Goal: Transaction & Acquisition: Purchase product/service

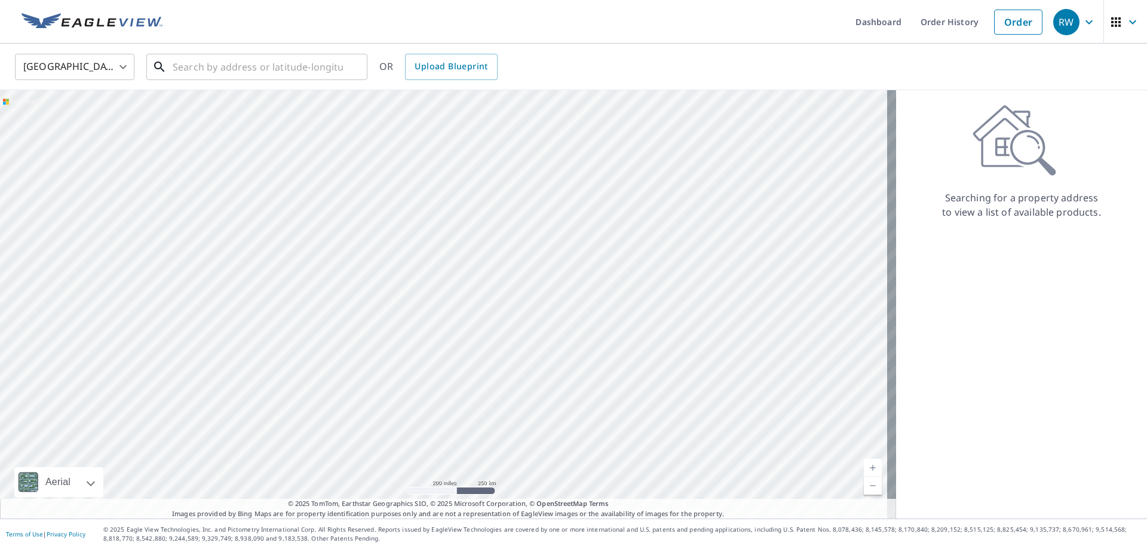
click at [327, 69] on input "text" at bounding box center [258, 66] width 170 height 33
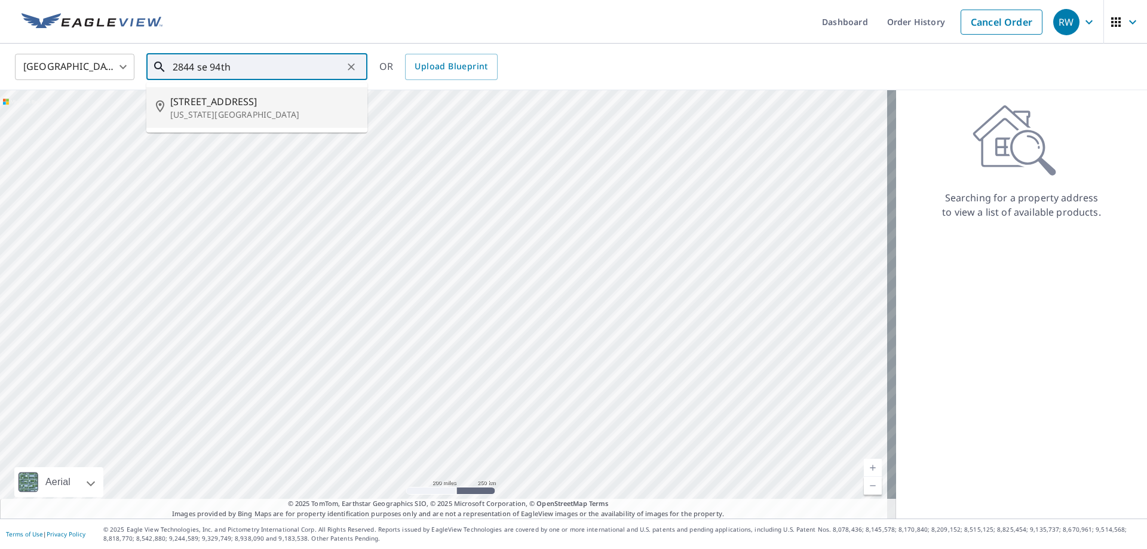
click at [296, 103] on span "[STREET_ADDRESS]" at bounding box center [264, 101] width 188 height 14
type input "[STREET_ADDRESS][US_STATE]"
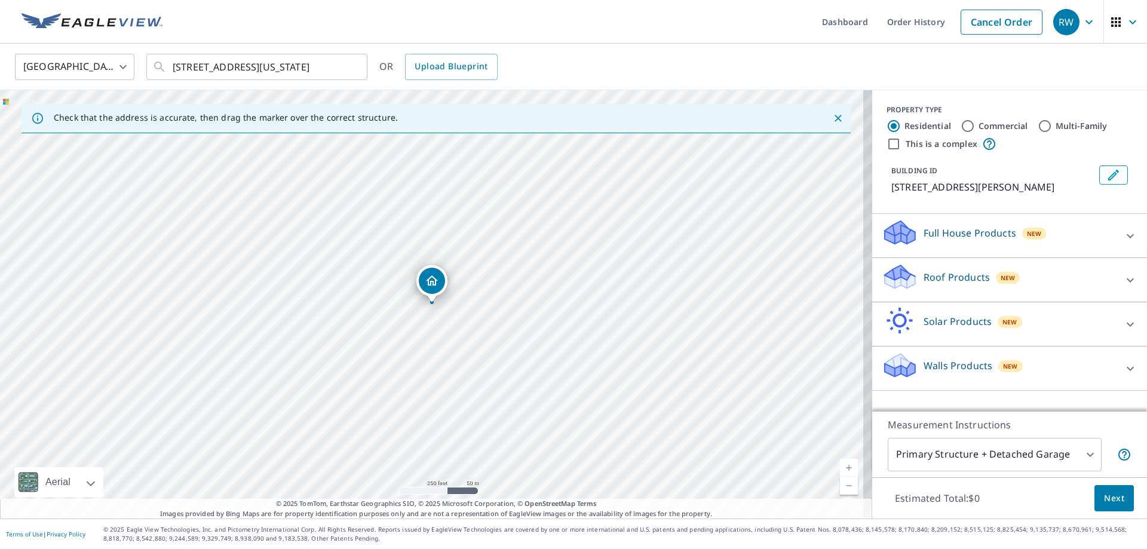
click at [956, 275] on p "Roof Products" at bounding box center [956, 277] width 66 height 14
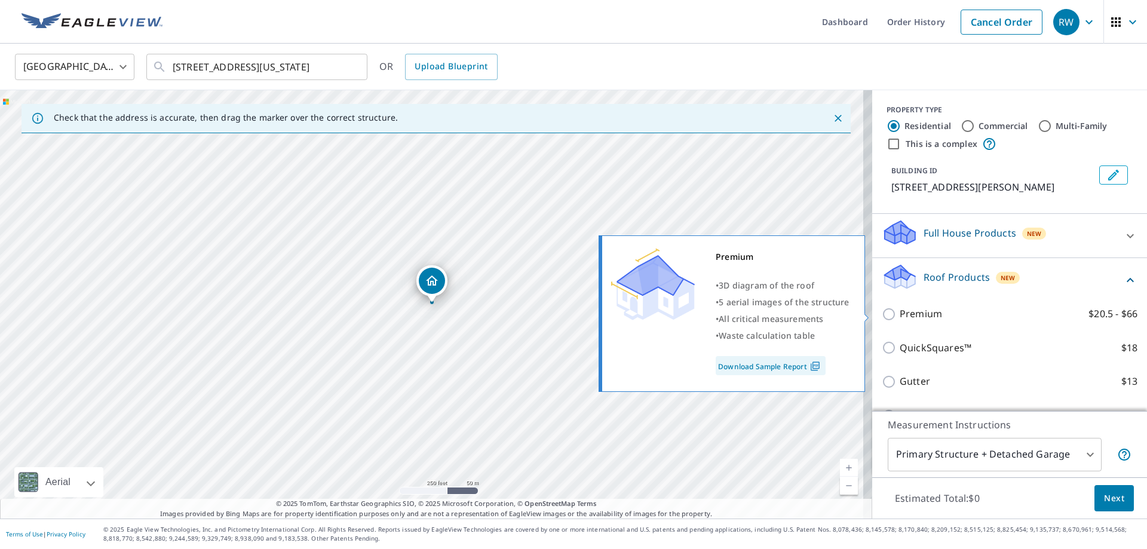
click at [942, 314] on label "Premium $20.5 - $66" at bounding box center [1018, 313] width 238 height 15
click at [899, 314] on input "Premium $20.5 - $66" at bounding box center [890, 314] width 18 height 14
checkbox input "true"
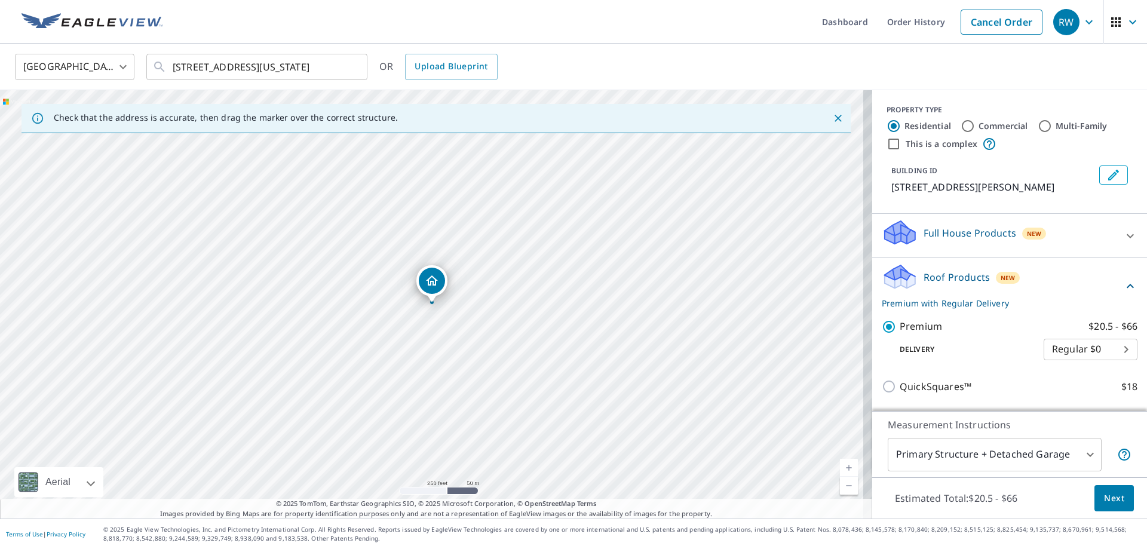
click at [1117, 503] on button "Next" at bounding box center [1113, 498] width 39 height 27
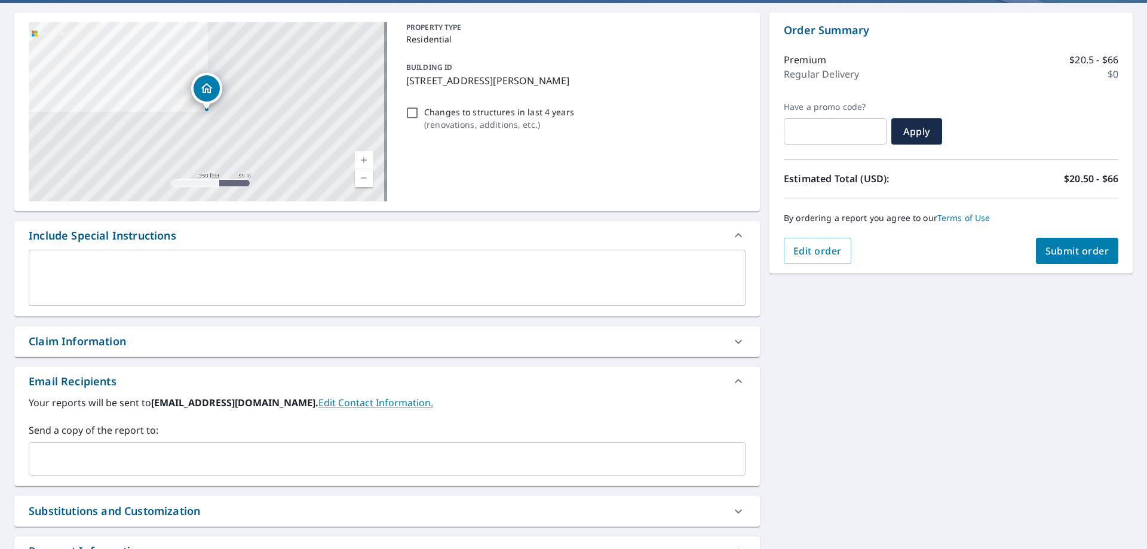
scroll to position [179, 0]
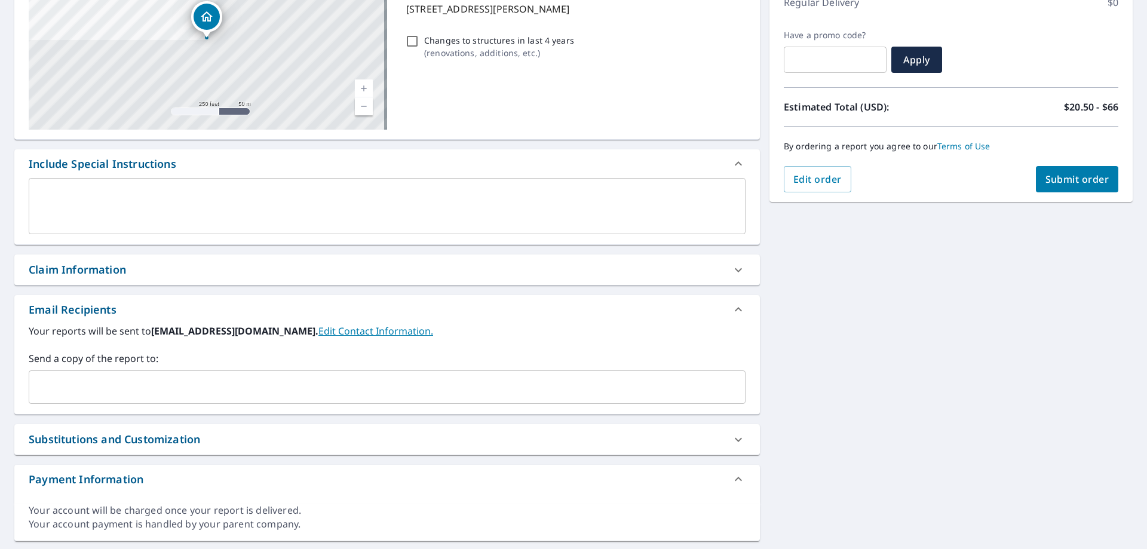
click at [79, 385] on input "text" at bounding box center [378, 387] width 688 height 23
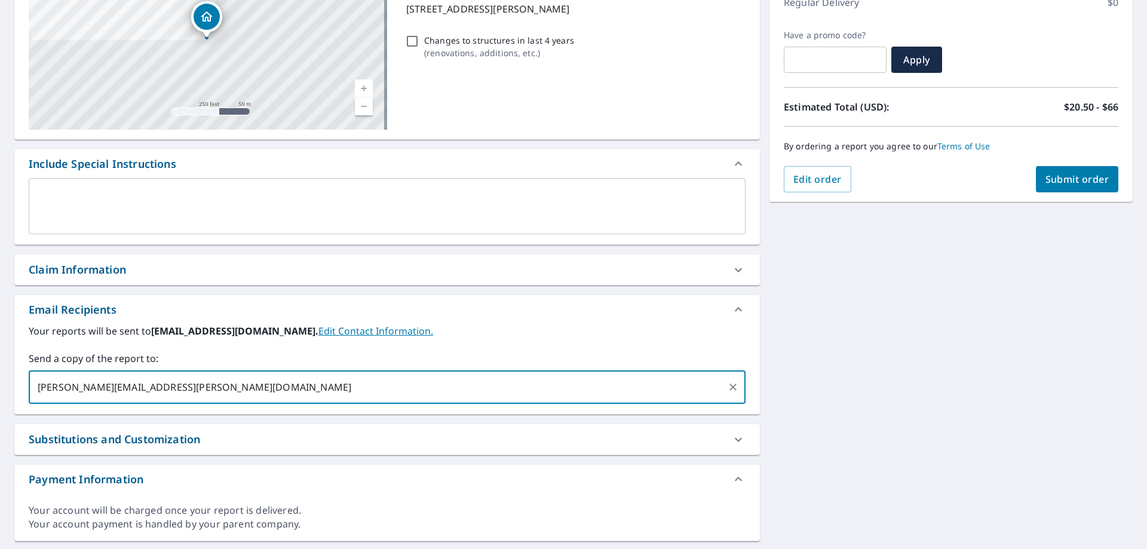
type input "[PERSON_NAME][EMAIL_ADDRESS][PERSON_NAME][DOMAIN_NAME]"
click at [1045, 182] on span "Submit order" at bounding box center [1077, 179] width 64 height 13
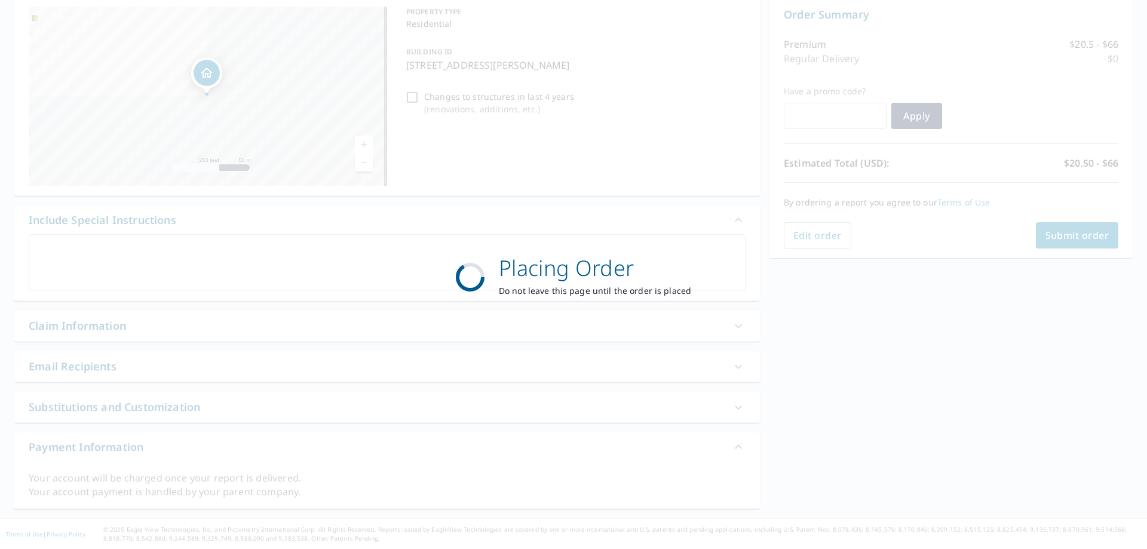
scroll to position [123, 0]
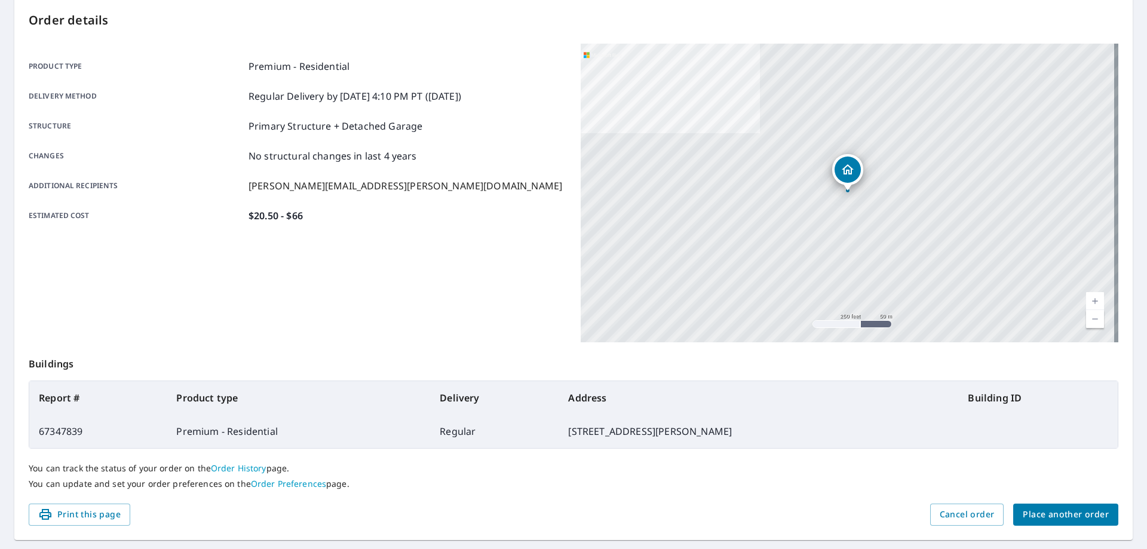
click at [1082, 511] on span "Place another order" at bounding box center [1065, 514] width 86 height 15
